Goal: Information Seeking & Learning: Learn about a topic

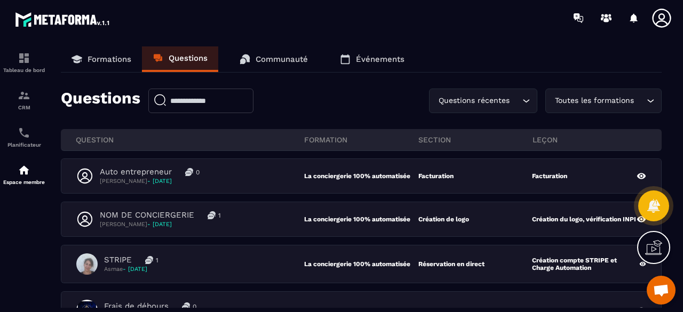
click at [117, 53] on link "Formations" at bounding box center [101, 59] width 81 height 26
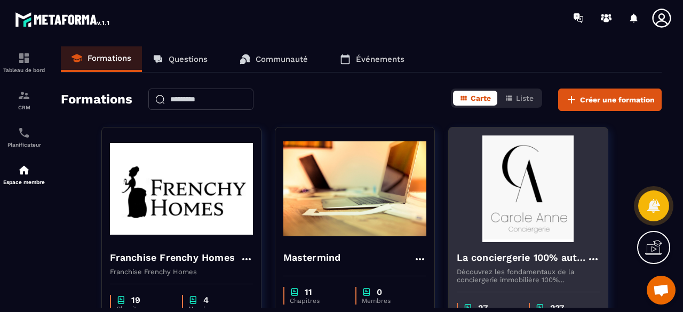
click at [537, 176] on img at bounding box center [528, 189] width 143 height 107
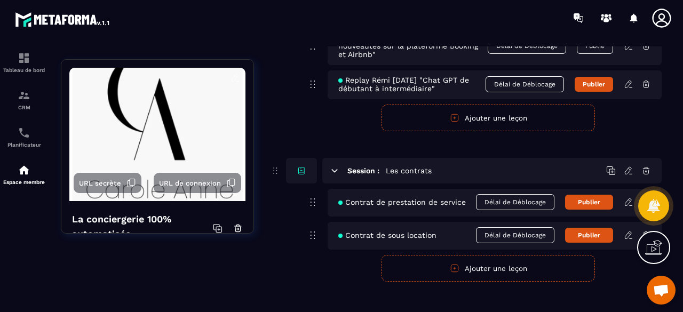
scroll to position [5497, 0]
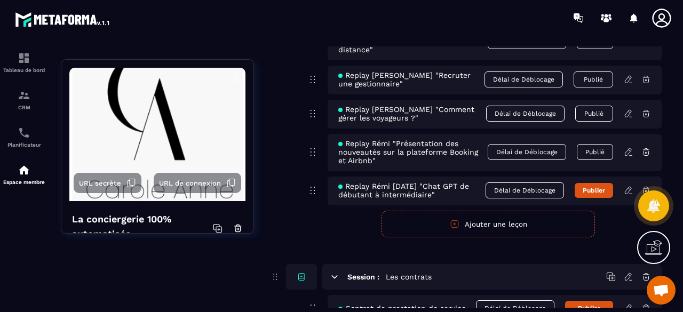
click at [630, 186] on icon at bounding box center [629, 191] width 10 height 10
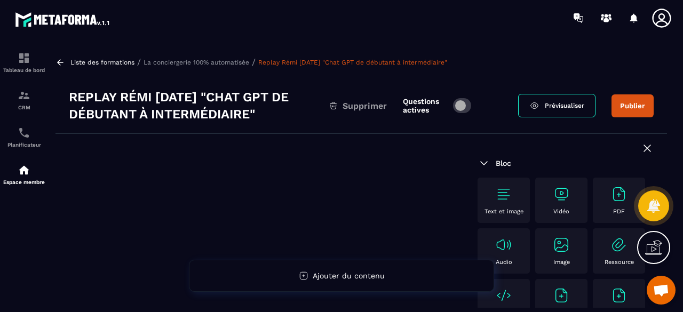
drag, startPoint x: 70, startPoint y: 98, endPoint x: 258, endPoint y: 120, distance: 189.6
click at [258, 120] on h3 "Replay Rémi [DATE] "Chat GPT de débutant à intermédiaire"" at bounding box center [199, 106] width 260 height 34
copy h3 "Replay Rémi [DATE] "Chat GPT de débutant à intermédiaire""
click at [641, 149] on icon at bounding box center [647, 148] width 13 height 13
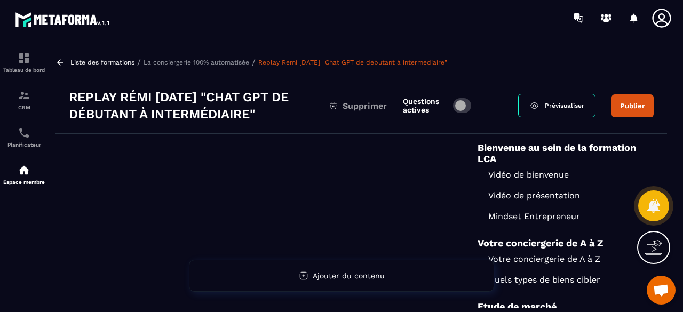
click at [58, 64] on icon at bounding box center [60, 63] width 10 height 10
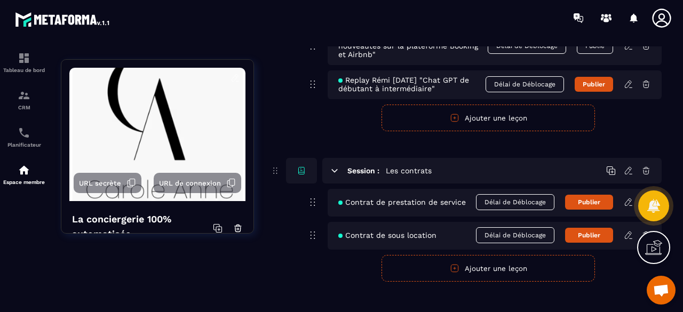
scroll to position [5444, 0]
